Goal: Task Accomplishment & Management: Manage account settings

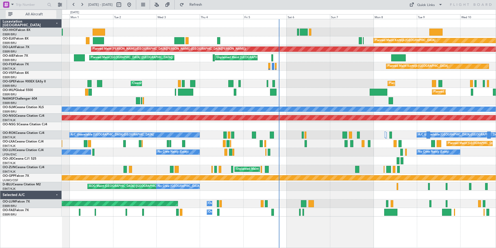
click at [39, 16] on span "All Aircraft" at bounding box center [33, 14] width 41 height 4
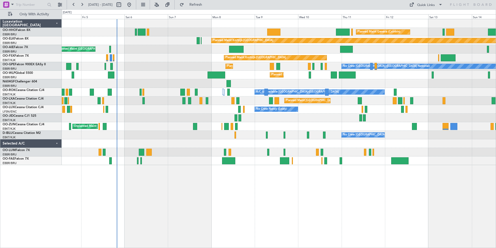
click at [112, 138] on div "Planned Maint Geneva (Cointrin) Planned Maint [GEOGRAPHIC_DATA]-[GEOGRAPHIC_DAT…" at bounding box center [279, 92] width 434 height 146
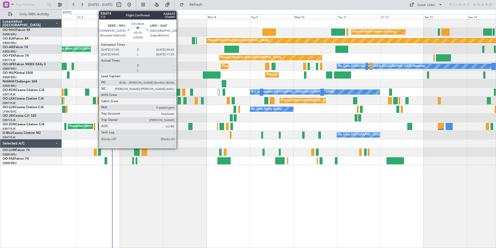
click at [179, 92] on div at bounding box center [178, 92] width 4 height 7
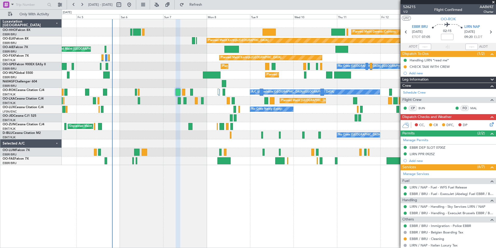
click at [494, 2] on span at bounding box center [493, 2] width 5 height 5
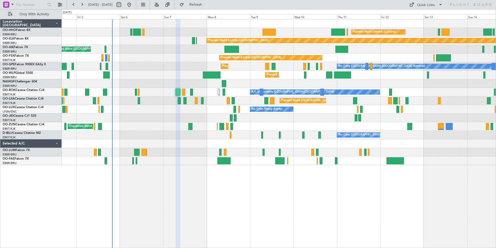
type input "0"
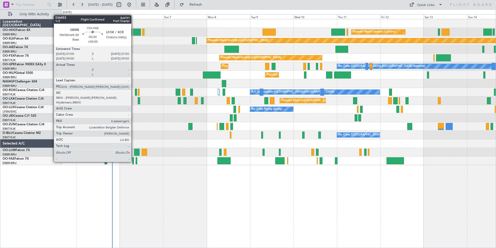
click at [133, 161] on div at bounding box center [133, 160] width 2 height 7
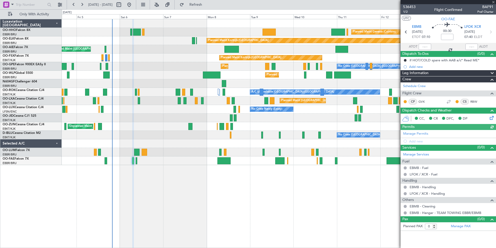
click at [407, 206] on div at bounding box center [405, 206] width 4 height 4
click at [405, 206] on button at bounding box center [405, 206] width 3 height 3
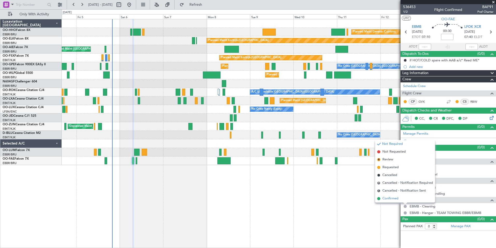
click at [377, 197] on li "Confirmed" at bounding box center [405, 198] width 60 height 8
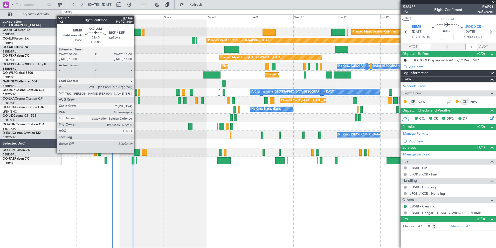
click at [137, 152] on div at bounding box center [136, 151] width 5 height 7
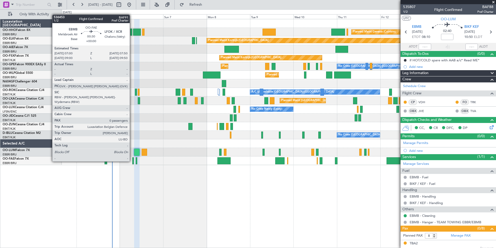
click at [132, 161] on div at bounding box center [133, 160] width 2 height 7
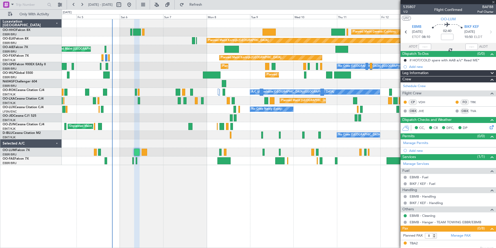
click at [133, 160] on div at bounding box center [133, 160] width 2 height 7
click at [133, 161] on div at bounding box center [133, 160] width 2 height 7
type input "0"
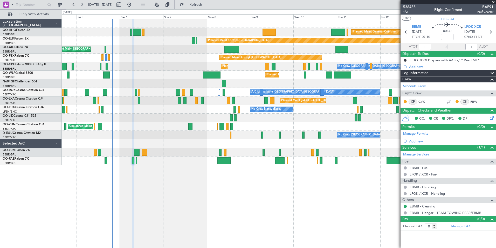
click at [494, 1] on span at bounding box center [493, 2] width 5 height 5
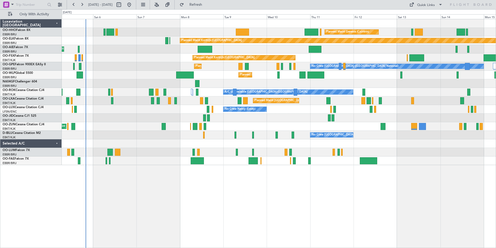
click at [158, 154] on div "Owner Melsbroek Air Base Planned Maint [GEOGRAPHIC_DATA] ([GEOGRAPHIC_DATA])" at bounding box center [279, 152] width 434 height 9
